Goal: Use online tool/utility: Utilize a website feature to perform a specific function

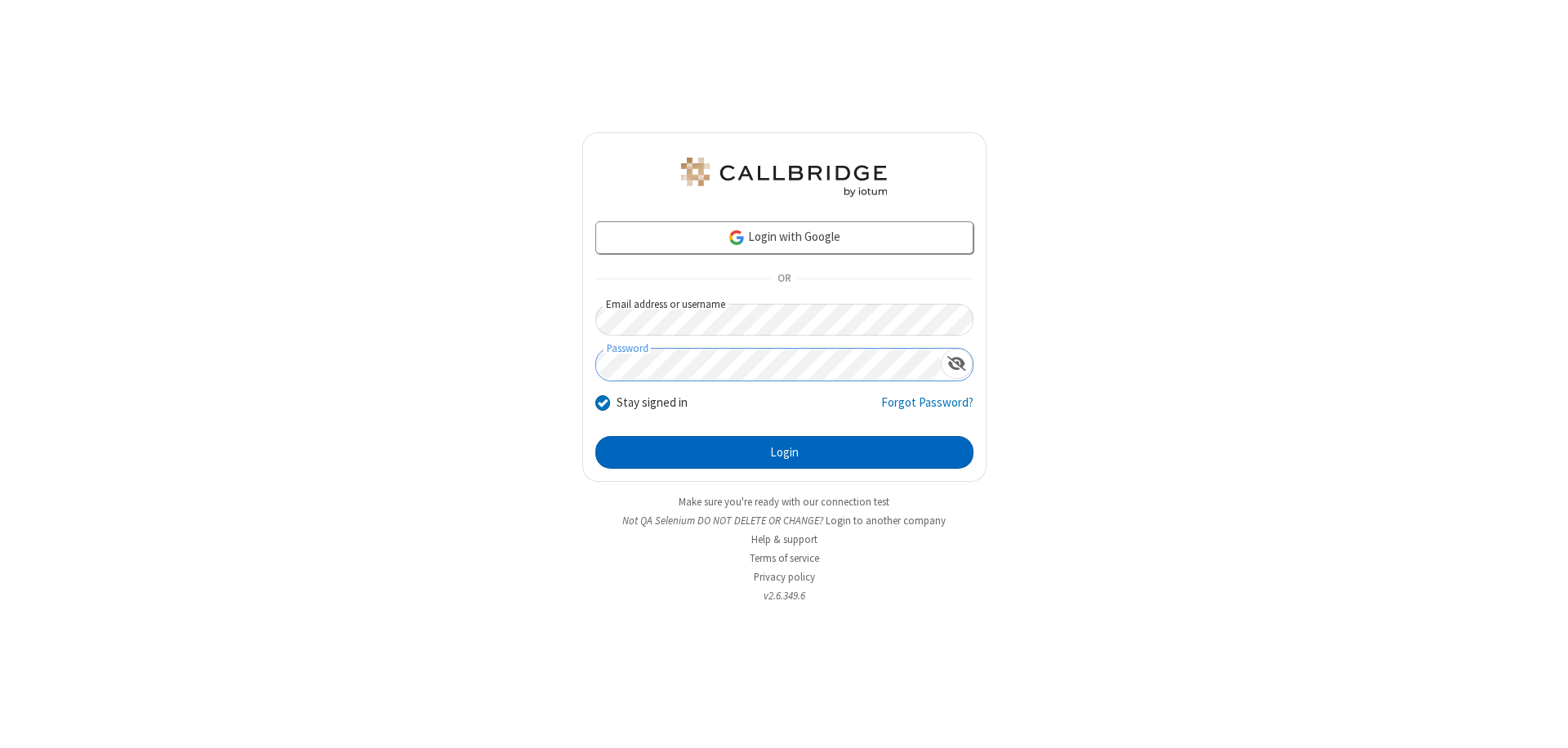
click at [784, 452] on button "Login" at bounding box center [784, 452] width 378 height 33
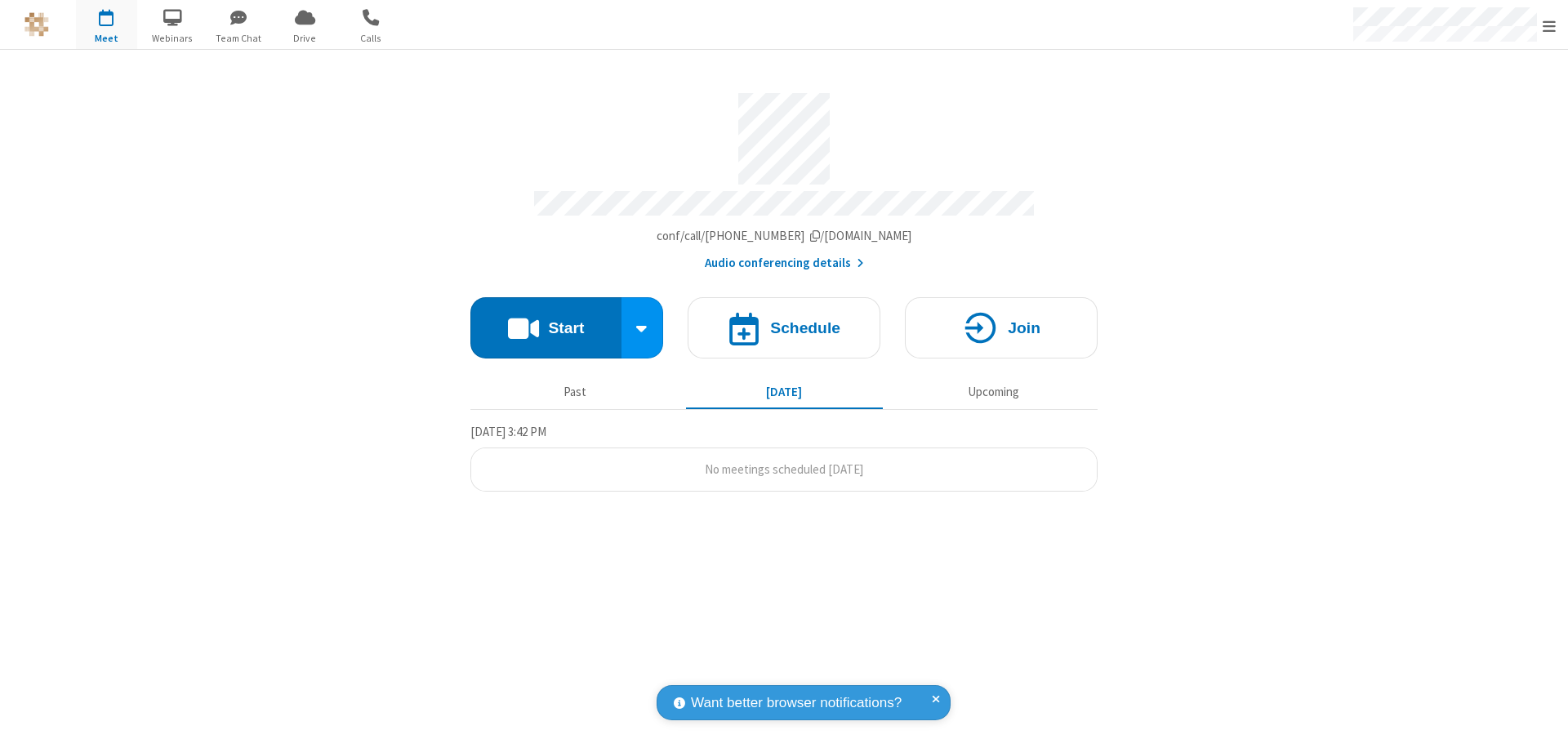
click at [546, 320] on button "Start" at bounding box center [546, 327] width 151 height 61
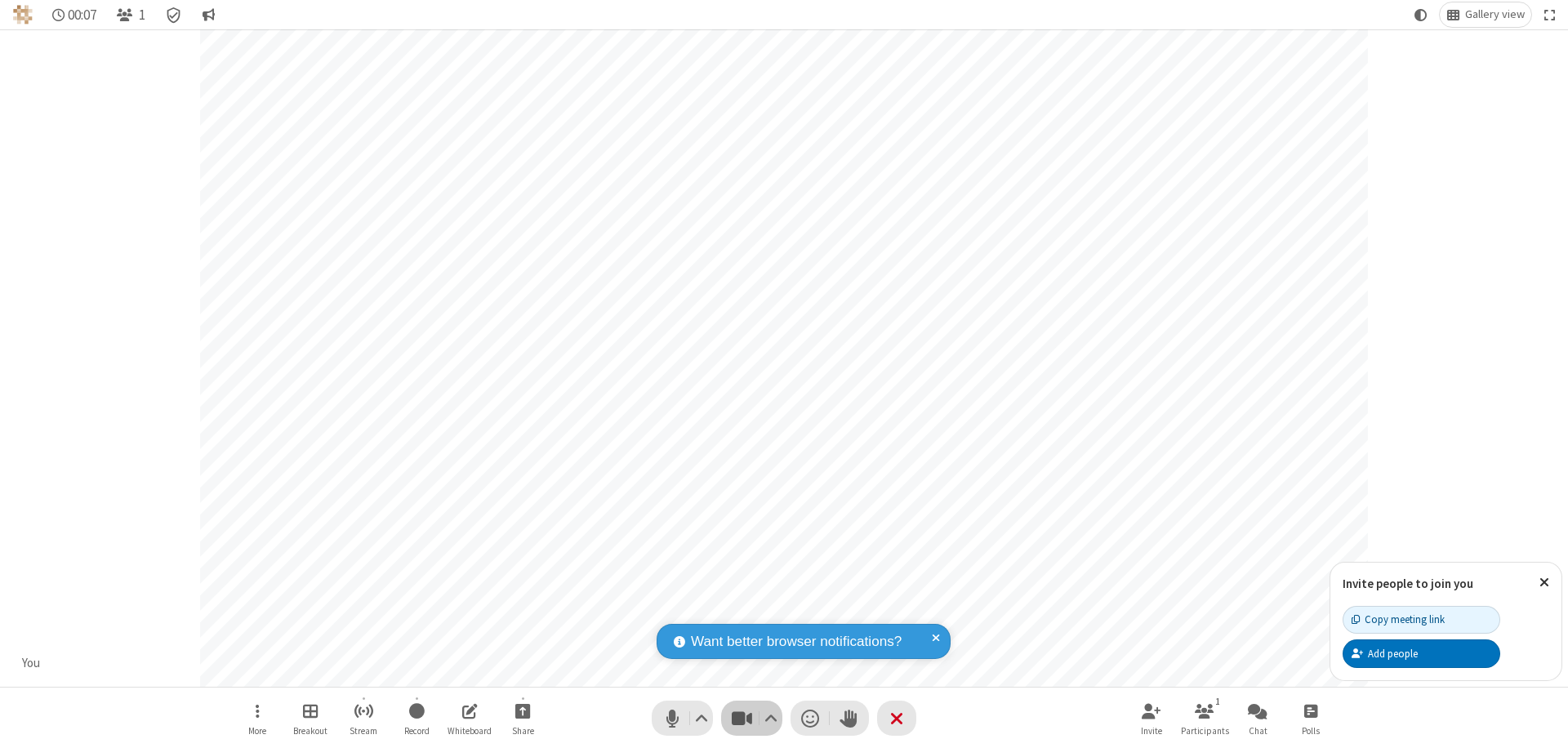
click at [741, 718] on span "Stop video (⌘+Shift+V)" at bounding box center [742, 718] width 25 height 24
click at [741, 718] on span "Start video (⌘+Shift+V)" at bounding box center [742, 718] width 25 height 24
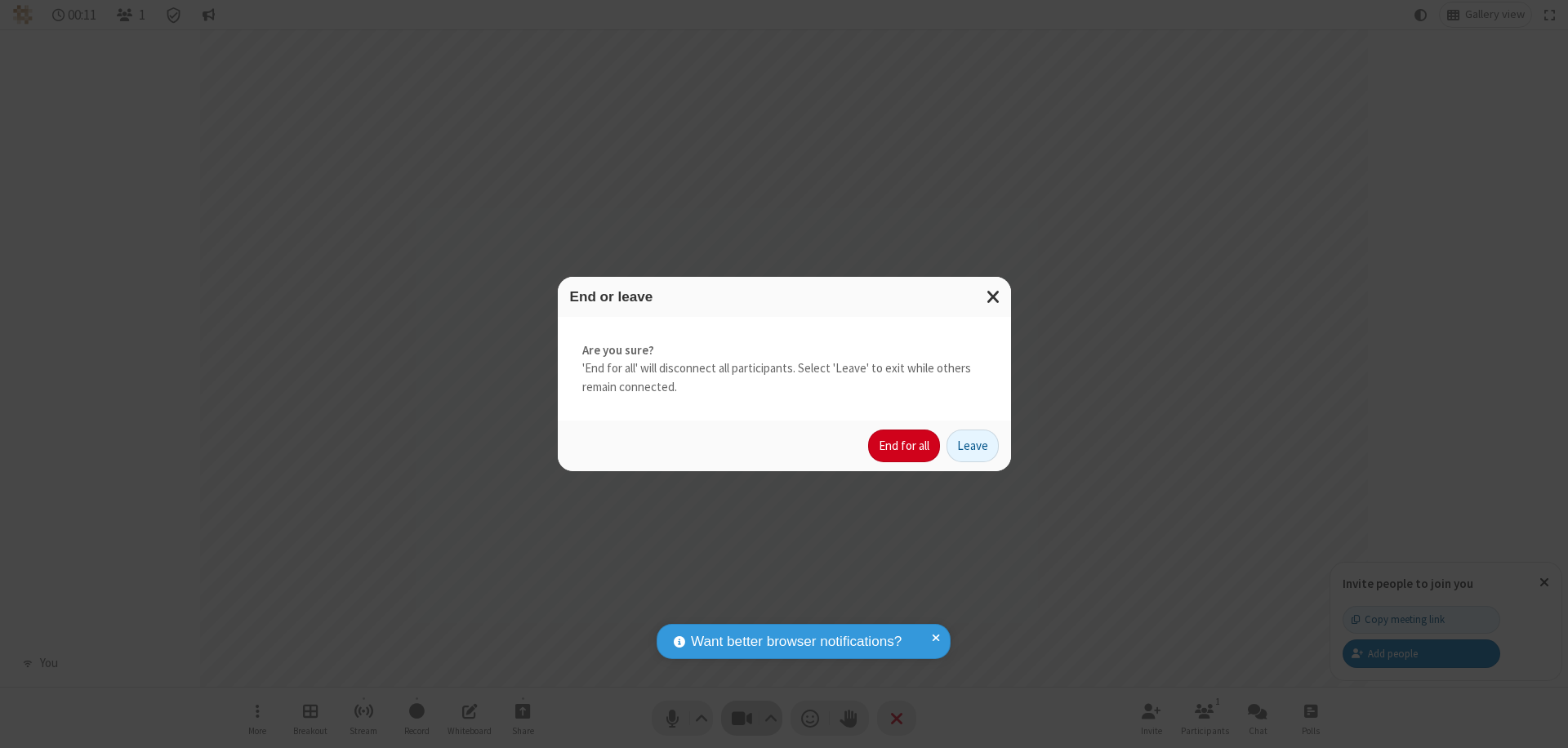
click at [905, 446] on button "End for all" at bounding box center [904, 445] width 72 height 33
